Goal: Task Accomplishment & Management: Complete application form

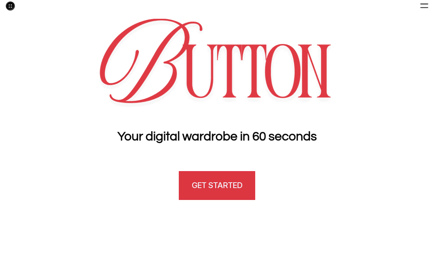
click at [234, 183] on h4 "GET STARTED" at bounding box center [217, 185] width 50 height 11
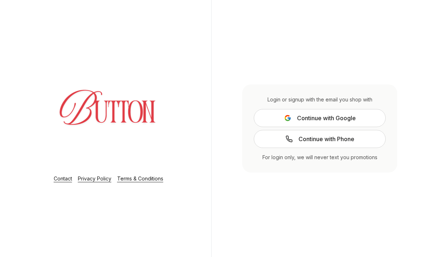
click at [312, 116] on span "Continue with Google" at bounding box center [326, 118] width 59 height 9
